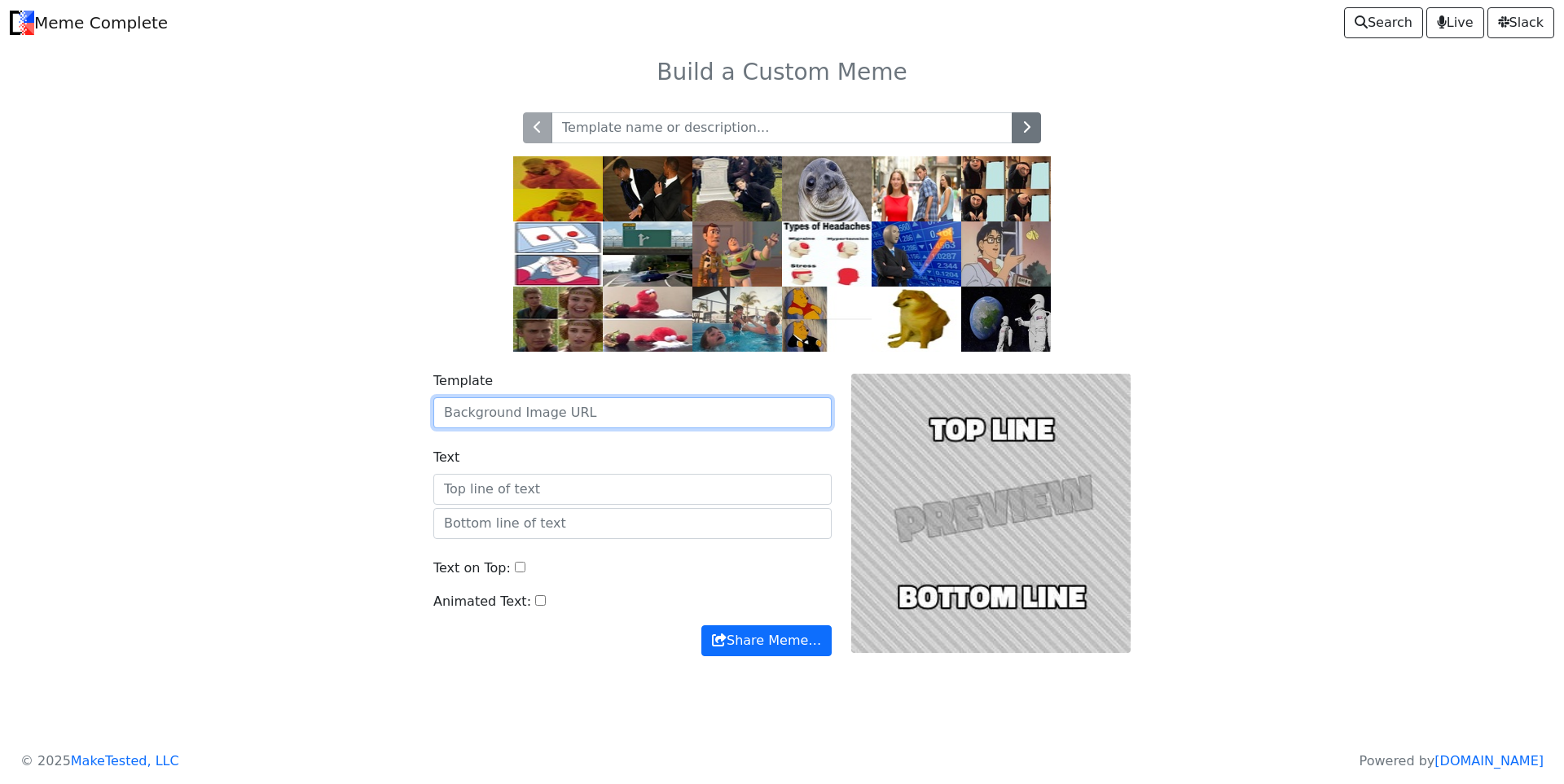
click at [674, 406] on input "Template" at bounding box center [632, 413] width 399 height 31
click at [746, 261] on img at bounding box center [736, 253] width 89 height 65
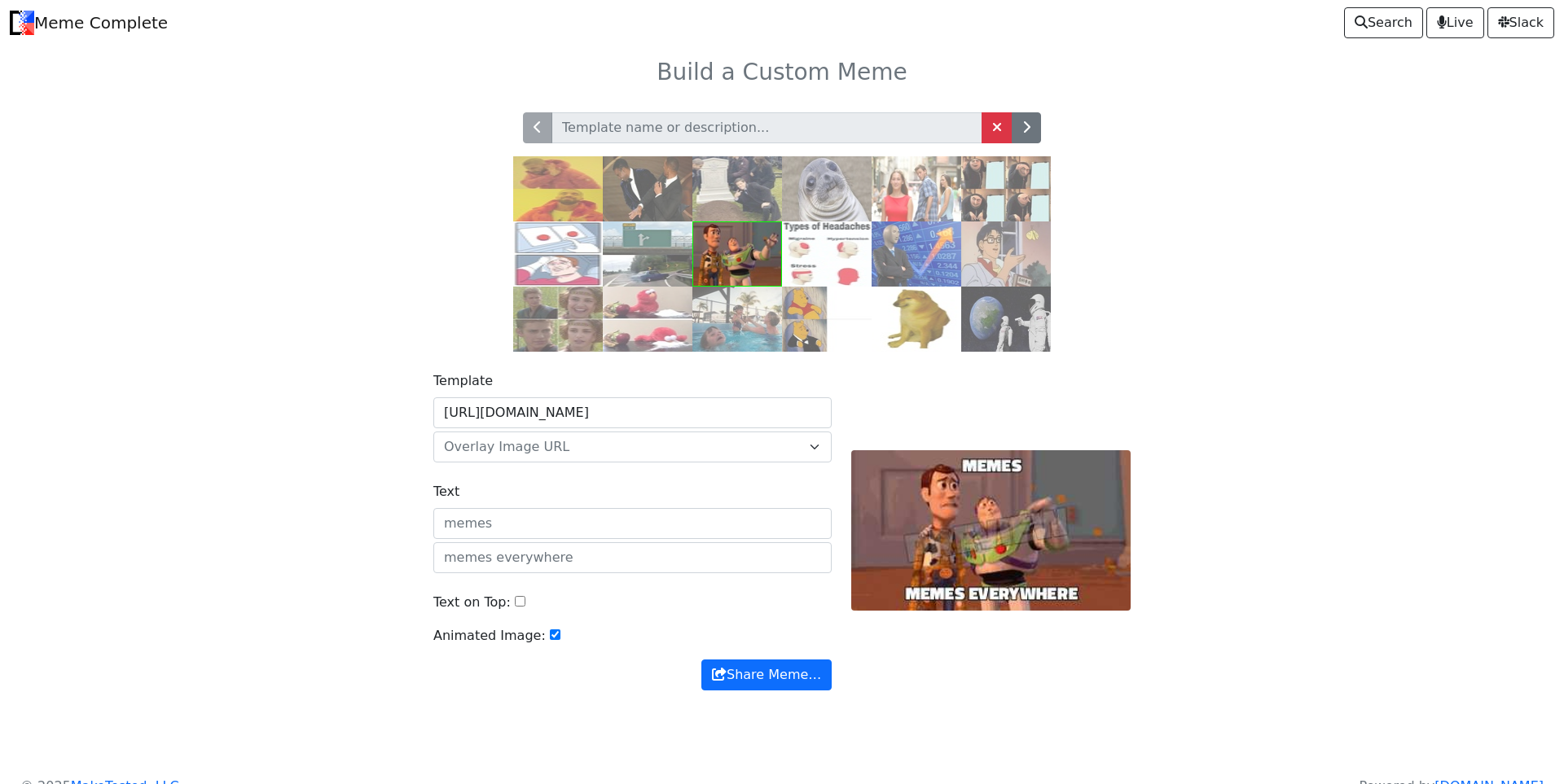
click at [558, 517] on input "Text" at bounding box center [632, 524] width 399 height 31
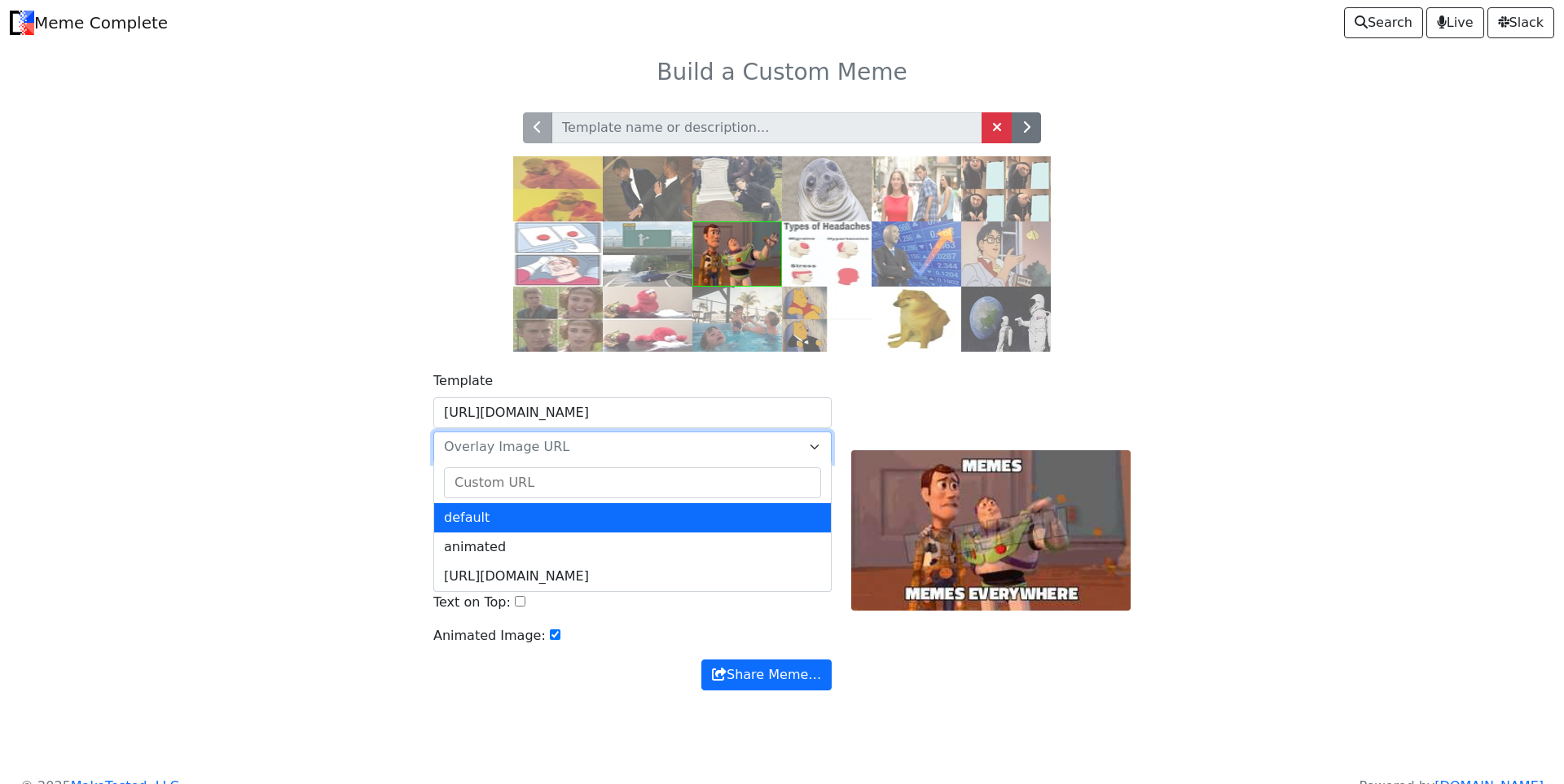
click at [722, 450] on span "Overlay Image URL" at bounding box center [622, 447] width 358 height 20
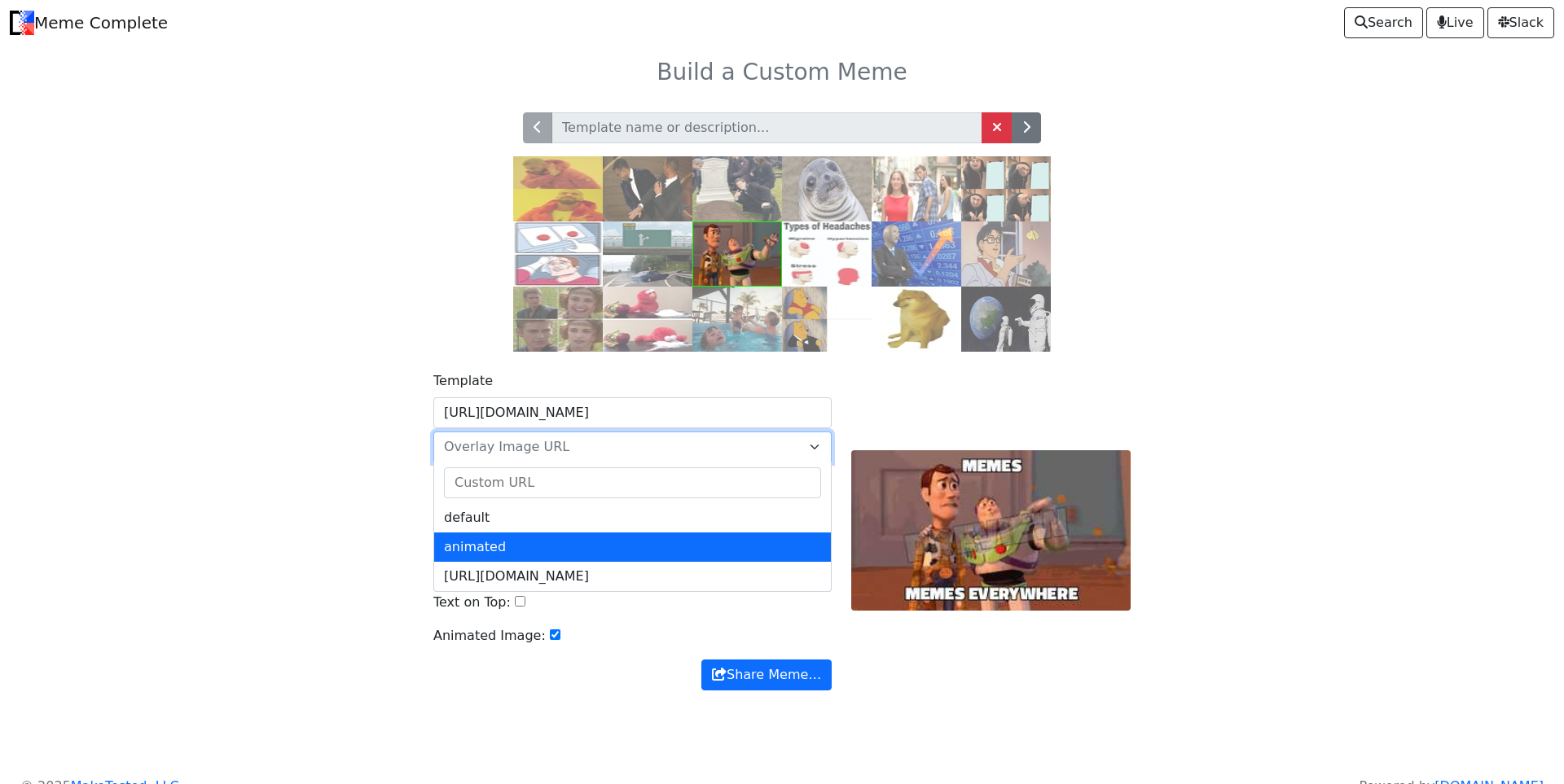
select select "animated"
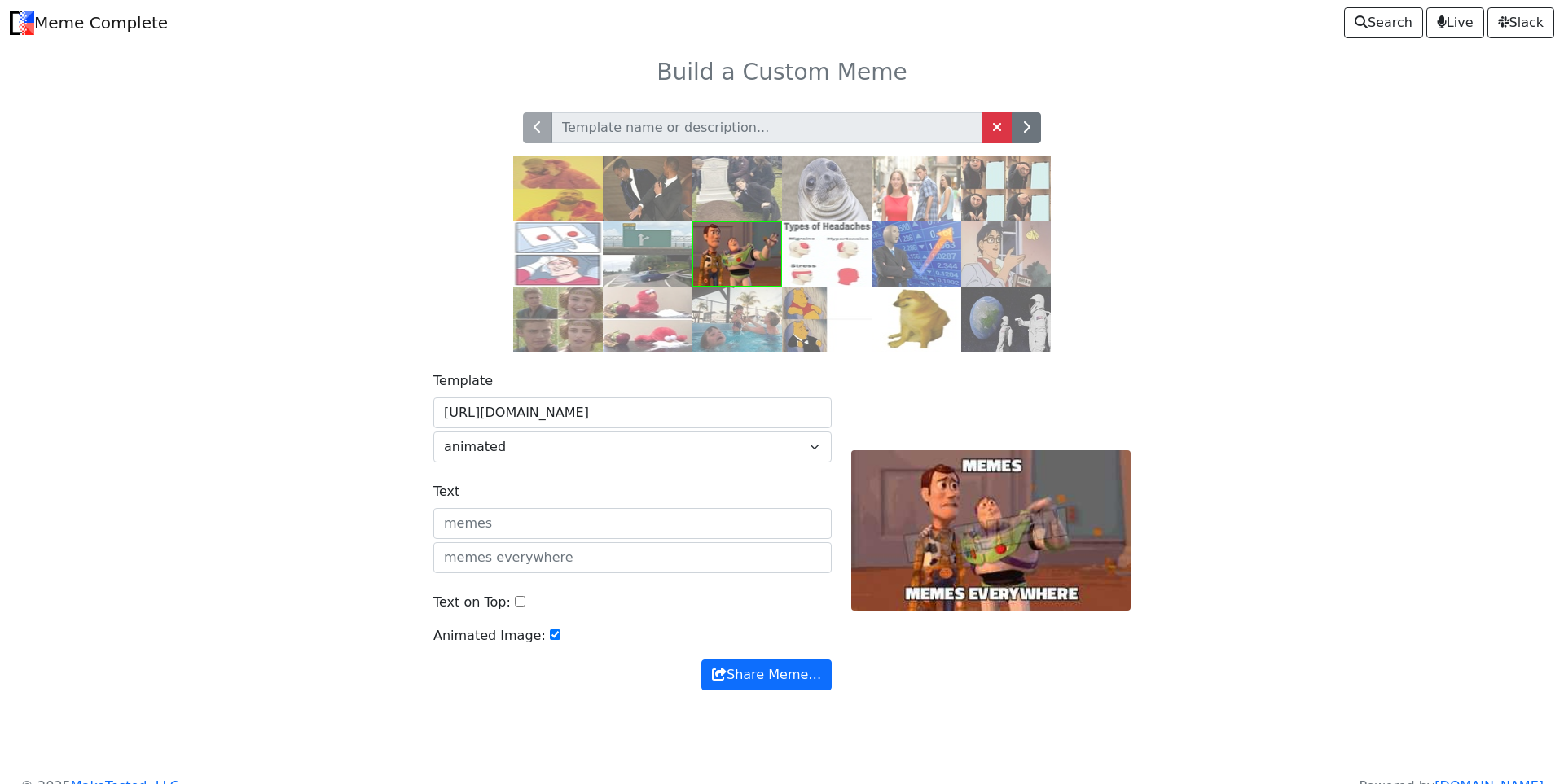
click at [1212, 455] on div "Template https://api.memegen.link/images/buzz.jpg default animated https://meme…" at bounding box center [782, 540] width 1075 height 378
click at [688, 528] on input "Text" at bounding box center [632, 524] width 399 height 31
type input "Why"
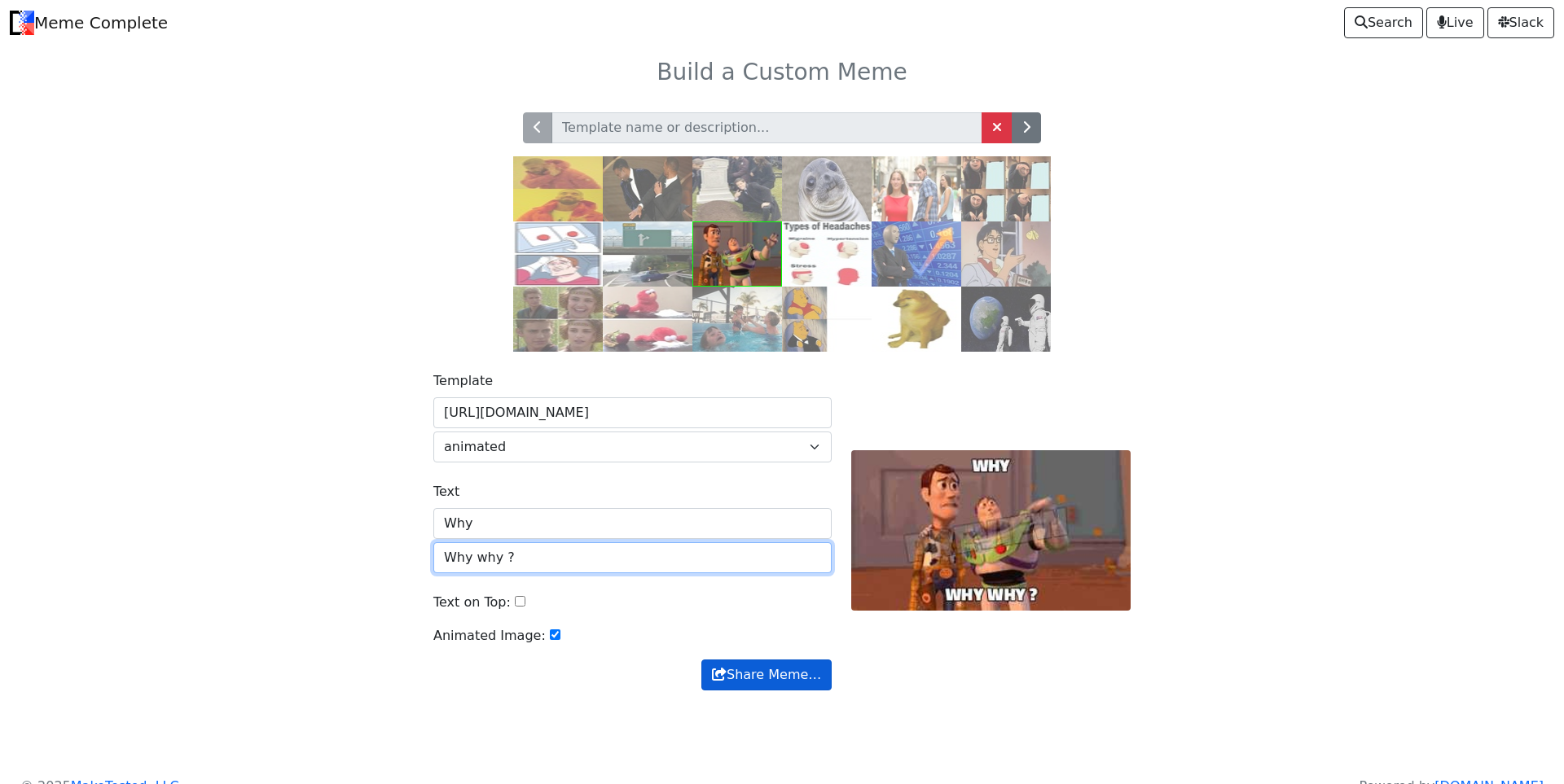
type input "Why why ?"
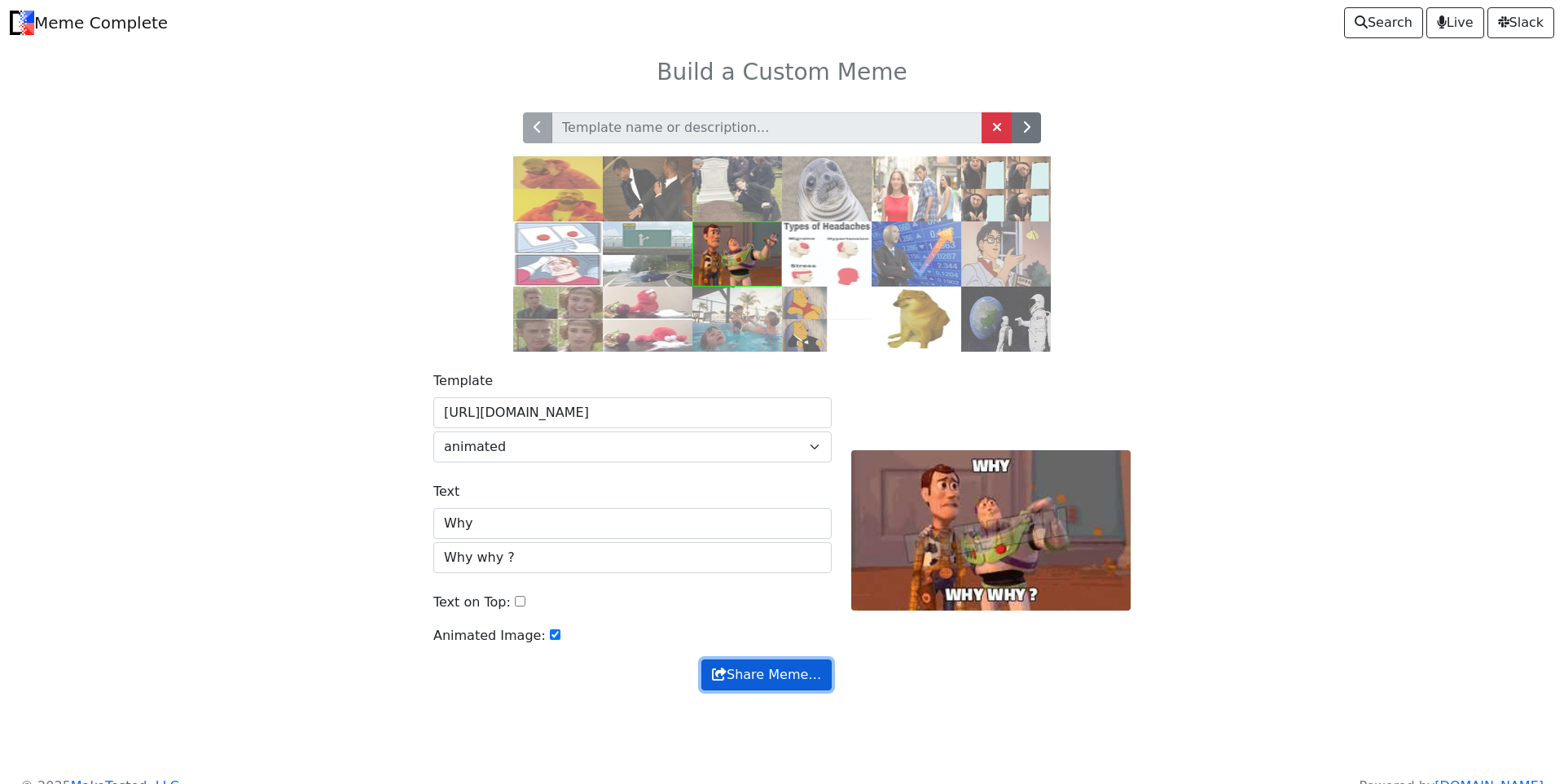
click at [794, 680] on button "Share Meme…" at bounding box center [766, 675] width 130 height 31
drag, startPoint x: 755, startPoint y: 502, endPoint x: 702, endPoint y: 492, distance: 53.9
drag, startPoint x: 727, startPoint y: 489, endPoint x: 705, endPoint y: 490, distance: 22.0
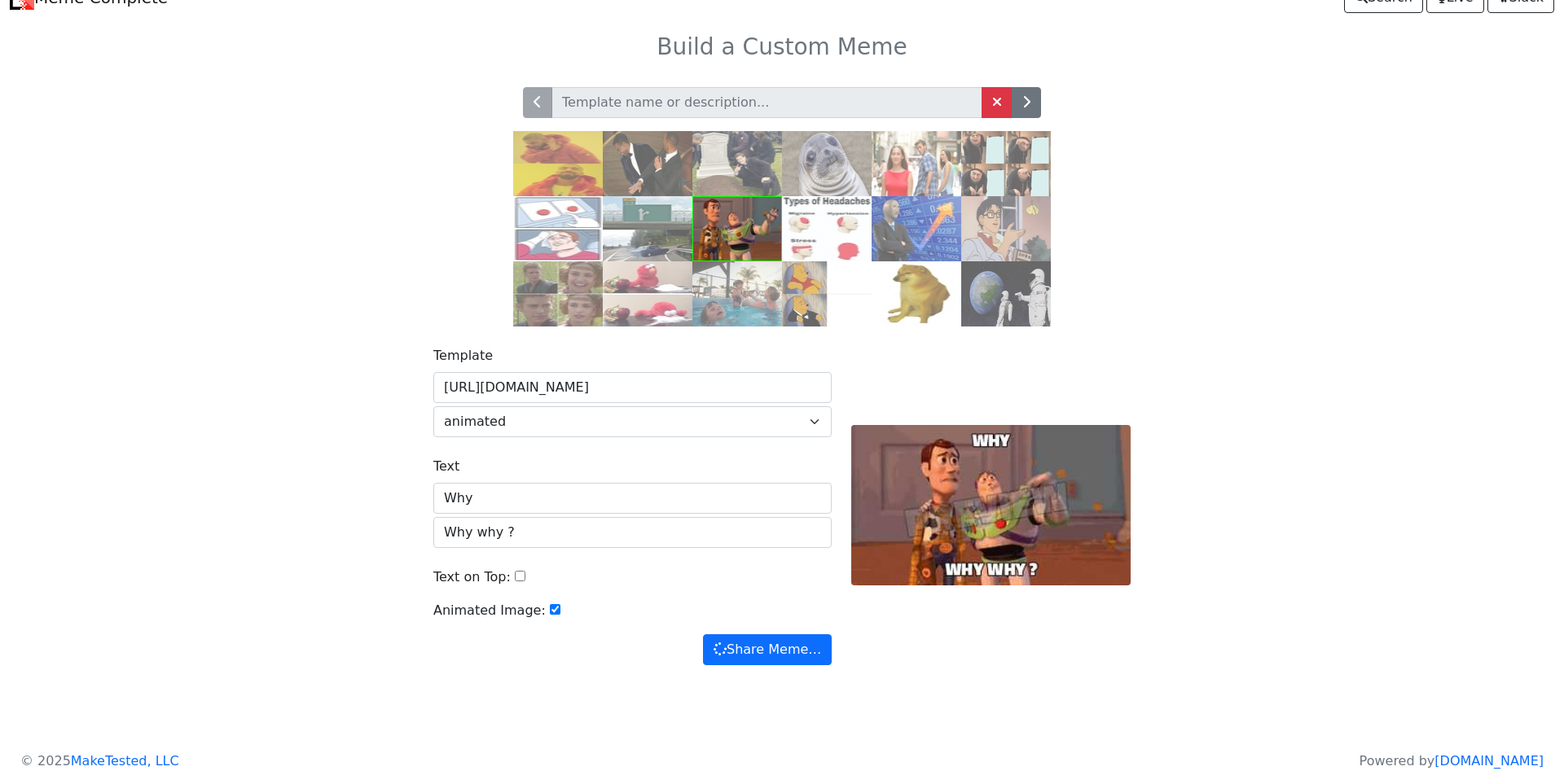
scroll to position [30, 0]
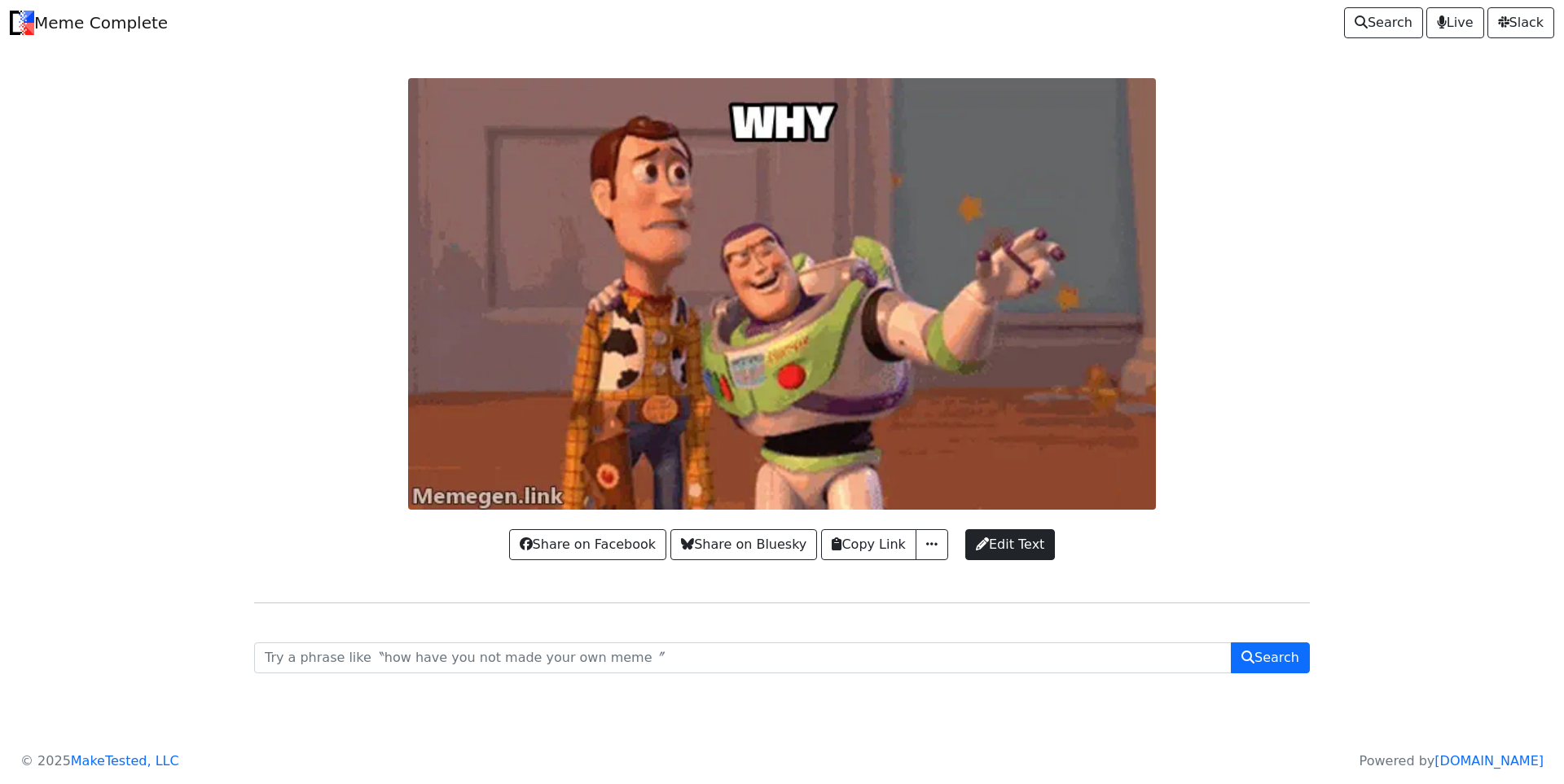
drag, startPoint x: 450, startPoint y: 98, endPoint x: 274, endPoint y: 203, distance: 204.9
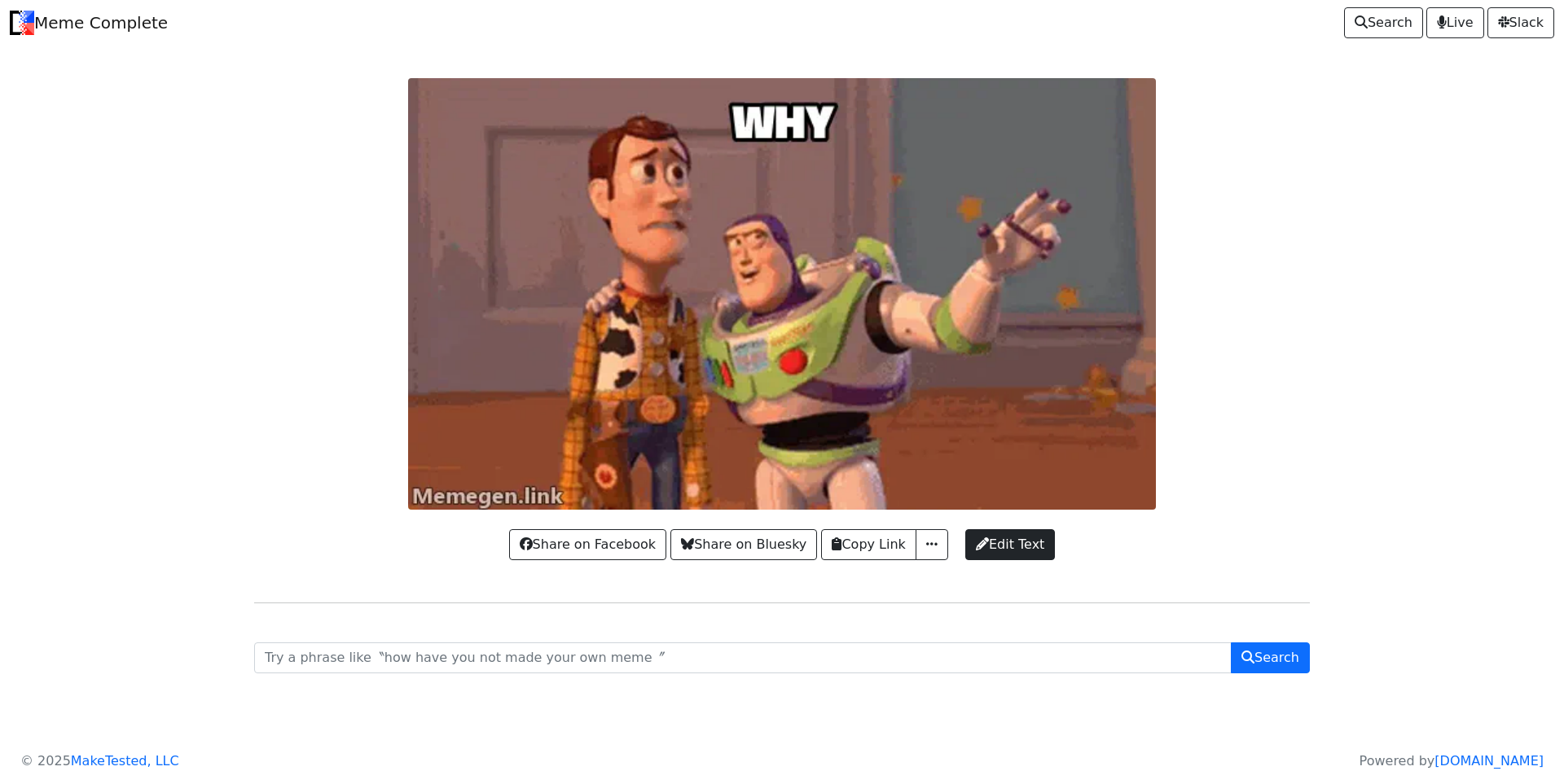
drag, startPoint x: 1333, startPoint y: 301, endPoint x: 1261, endPoint y: 266, distance: 80.1
drag, startPoint x: 1261, startPoint y: 232, endPoint x: 1228, endPoint y: 221, distance: 34.8
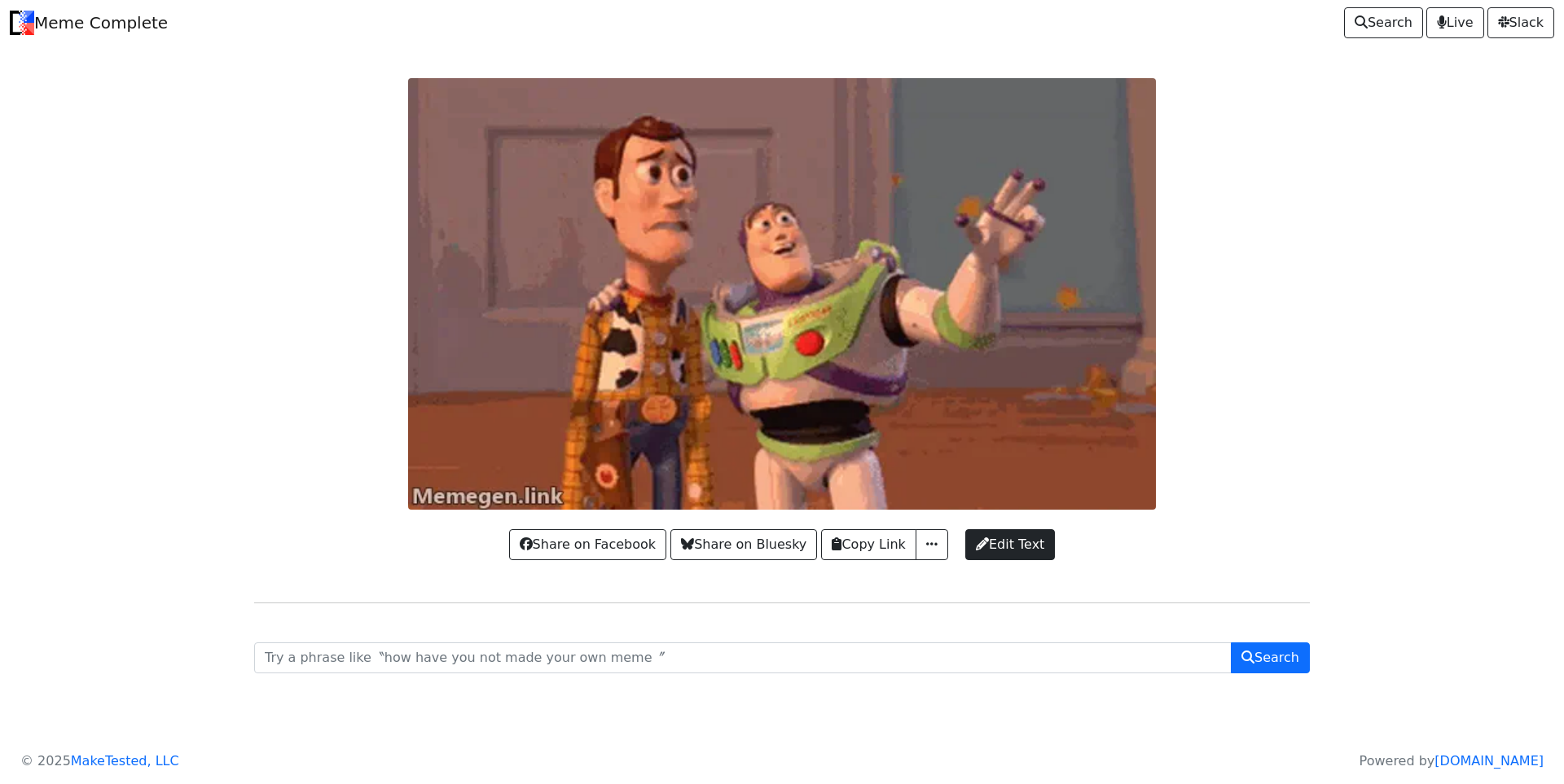
drag, startPoint x: 1278, startPoint y: 302, endPoint x: 1248, endPoint y: 252, distance: 58.3
drag, startPoint x: 1278, startPoint y: 328, endPoint x: 1258, endPoint y: 299, distance: 35.2
